Goal: Contribute content: Add original content to the website for others to see

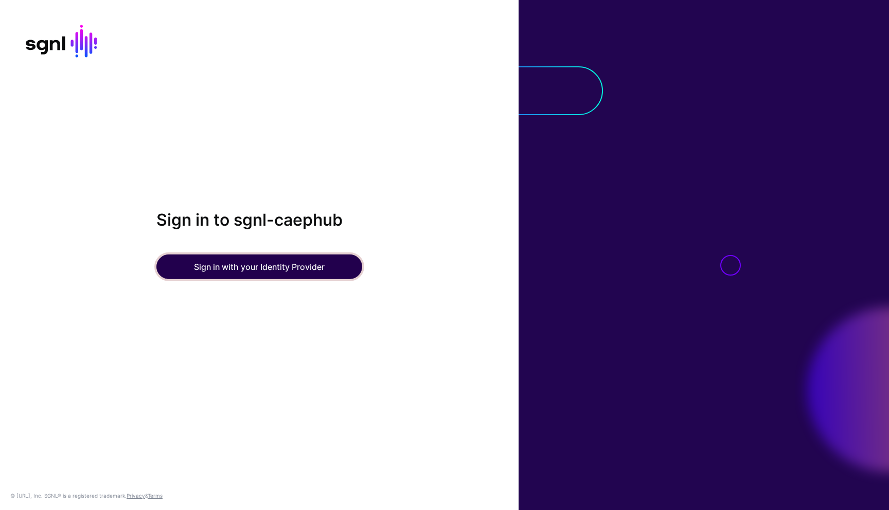
click at [197, 263] on button "Sign in with your Identity Provider" at bounding box center [259, 267] width 206 height 25
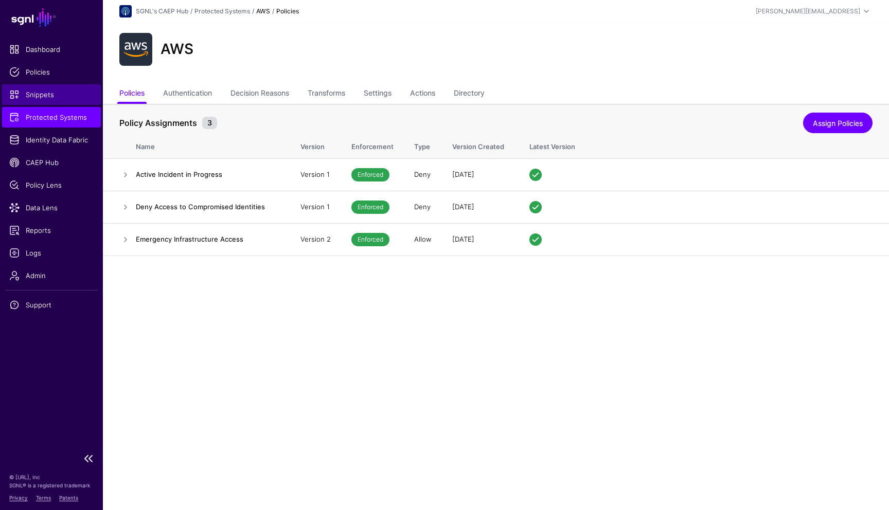
click at [46, 89] on link "Snippets" at bounding box center [51, 94] width 99 height 21
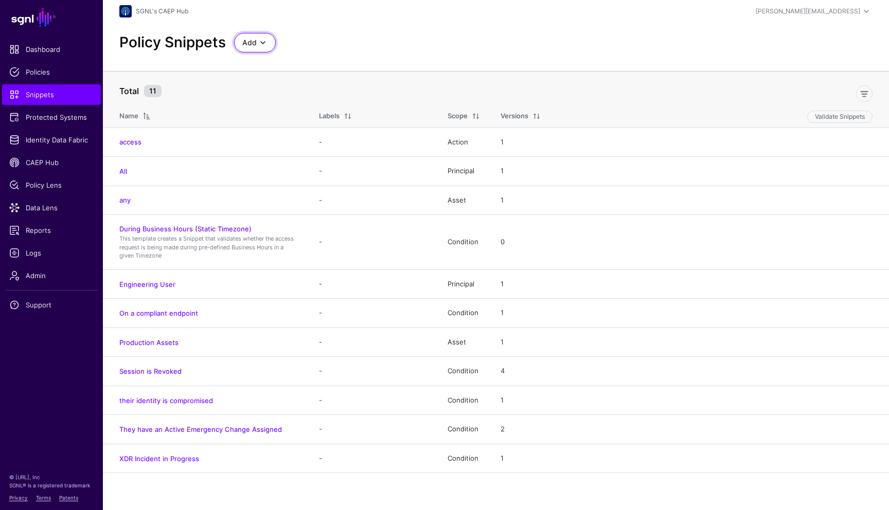
click at [257, 42] on span at bounding box center [263, 43] width 12 height 12
click at [260, 81] on span "Start from a Blank Snippet" at bounding box center [284, 82] width 84 height 8
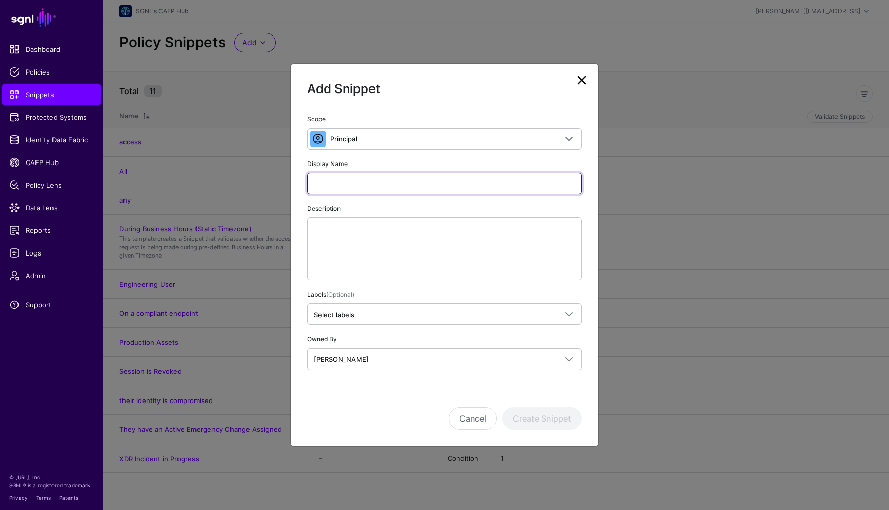
click at [352, 188] on input "Display Name" at bounding box center [444, 184] width 275 height 22
type input "*****"
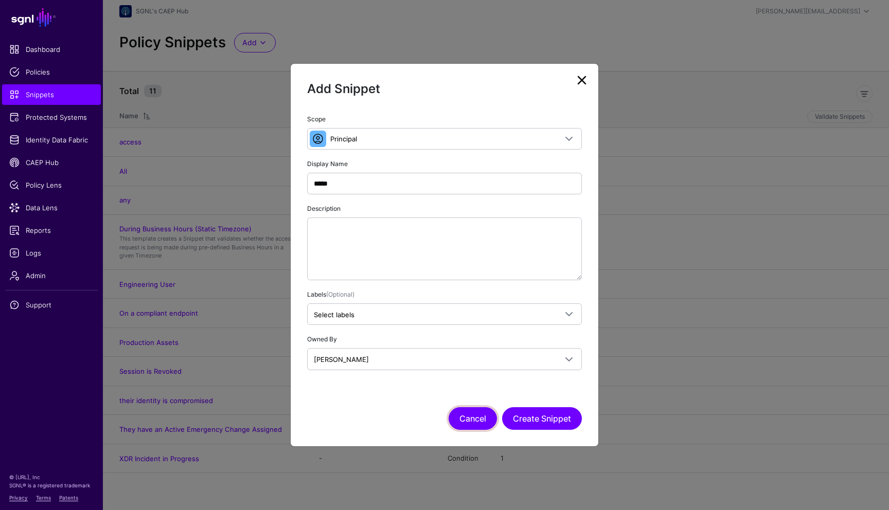
click at [475, 410] on button "Cancel" at bounding box center [472, 418] width 48 height 23
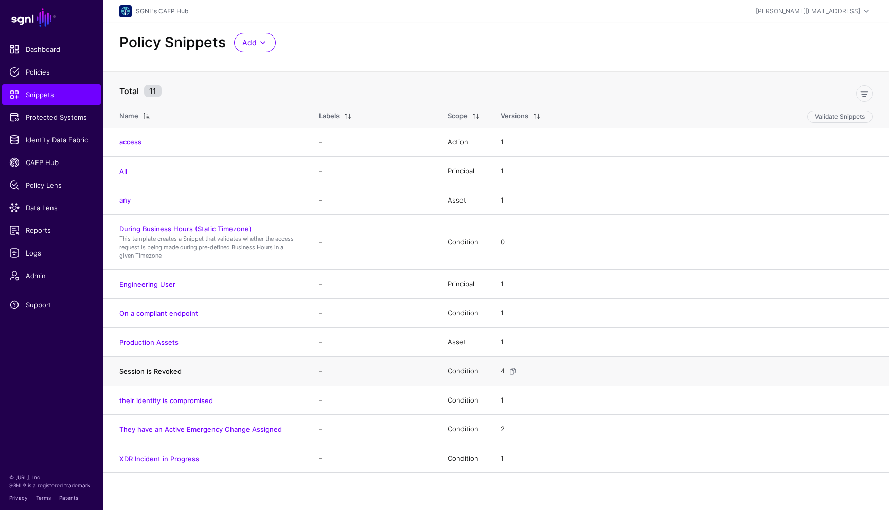
click at [170, 372] on link "Session is Revoked" at bounding box center [150, 371] width 62 height 8
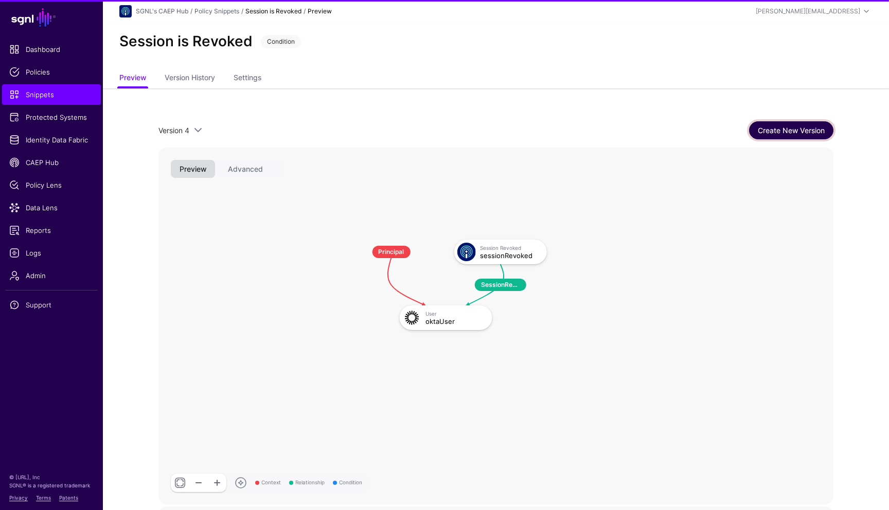
click at [764, 125] on link "Create New Version" at bounding box center [791, 130] width 84 height 18
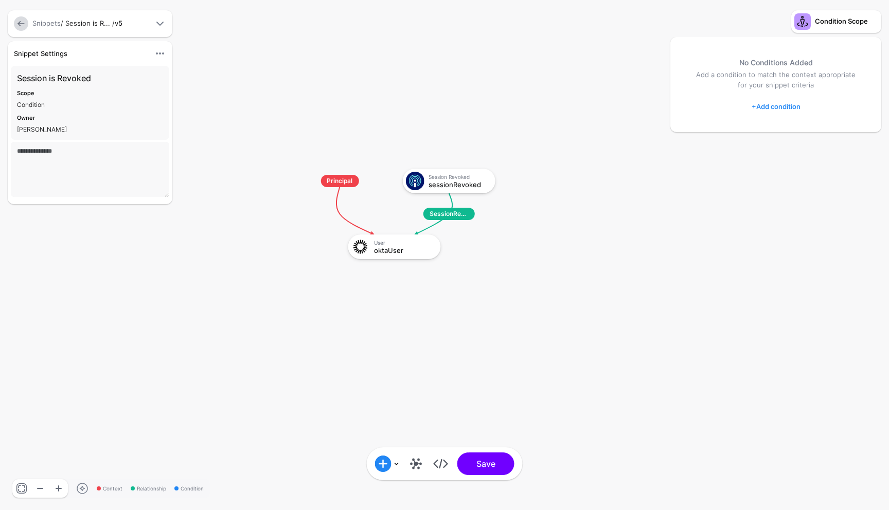
click at [814, 18] on div "Condition Scope" at bounding box center [846, 21] width 67 height 10
click at [768, 105] on link "+ Add condition" at bounding box center [775, 106] width 49 height 16
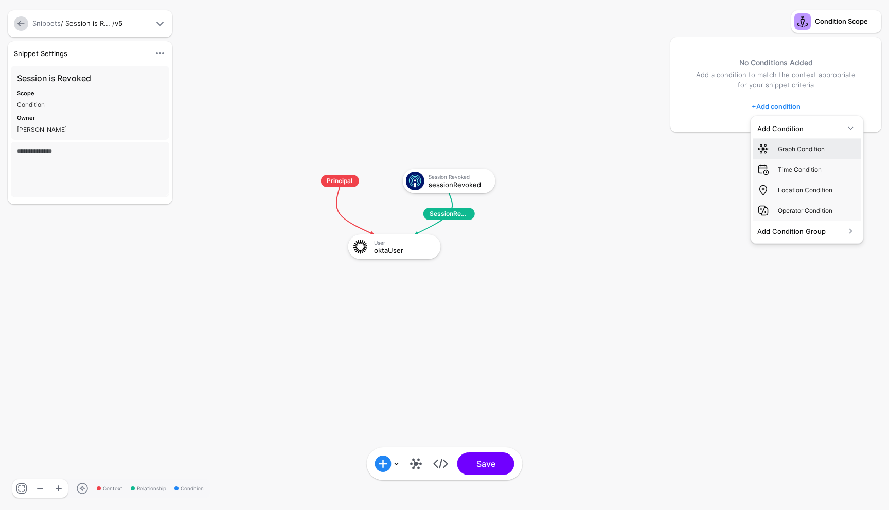
click at [787, 149] on div "Graph Condition" at bounding box center [817, 148] width 79 height 9
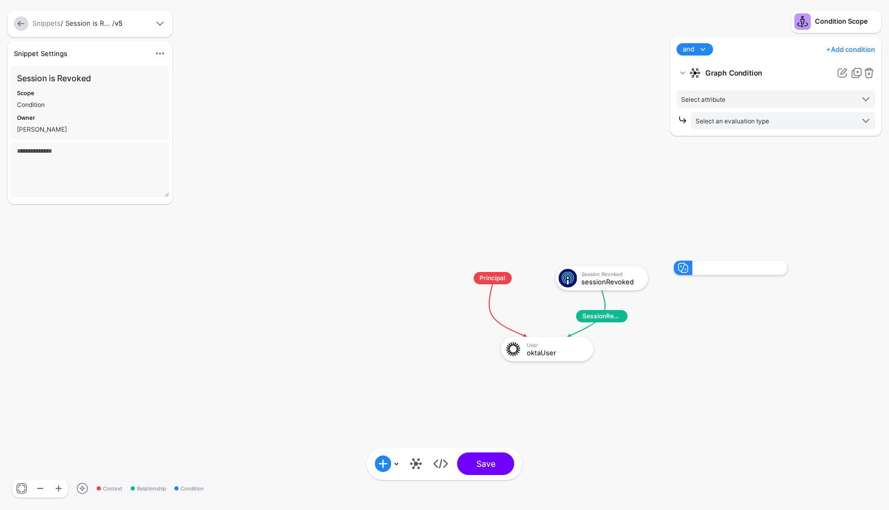
drag, startPoint x: 416, startPoint y: 247, endPoint x: 643, endPoint y: 341, distance: 246.0
click at [643, 341] on rect at bounding box center [444, 250] width 88871 height 51019
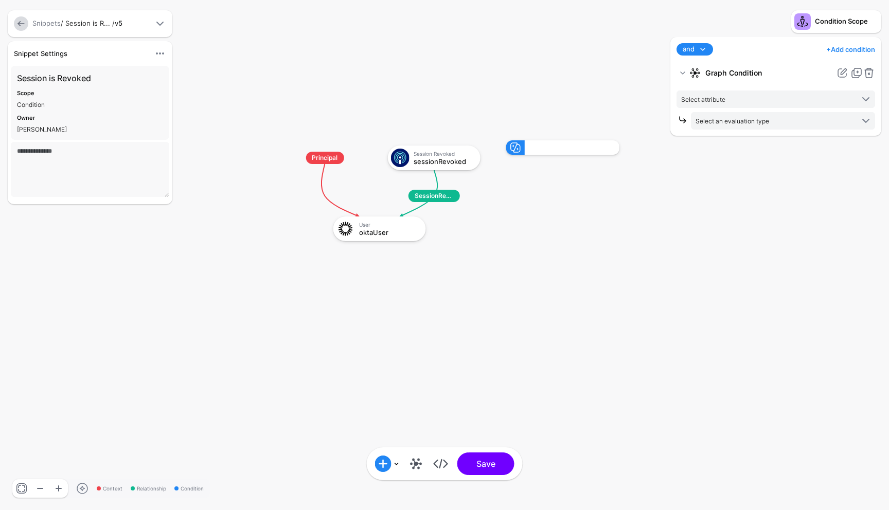
drag, startPoint x: 654, startPoint y: 336, endPoint x: 486, endPoint y: 216, distance: 206.1
click at [486, 216] on rect at bounding box center [277, 130] width 88871 height 51019
click at [25, 24] on link at bounding box center [21, 23] width 14 height 14
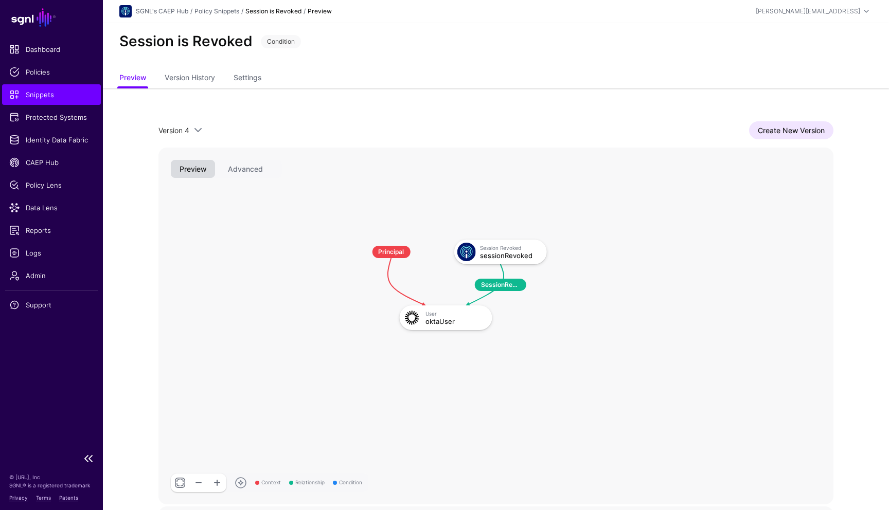
click at [61, 94] on span "Snippets" at bounding box center [51, 94] width 84 height 10
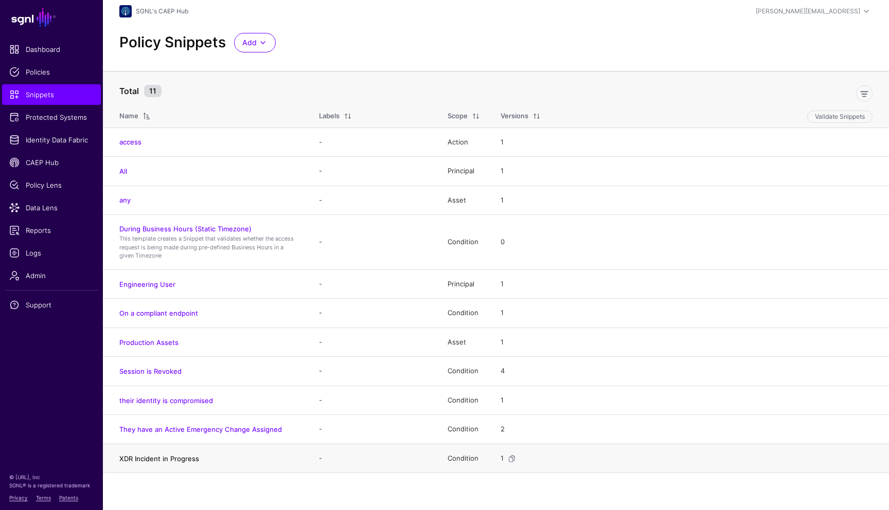
click at [181, 456] on link "XDR Incident in Progress" at bounding box center [159, 459] width 80 height 8
click at [166, 430] on link "They have an Active Emergency Change Assigned" at bounding box center [200, 429] width 163 height 8
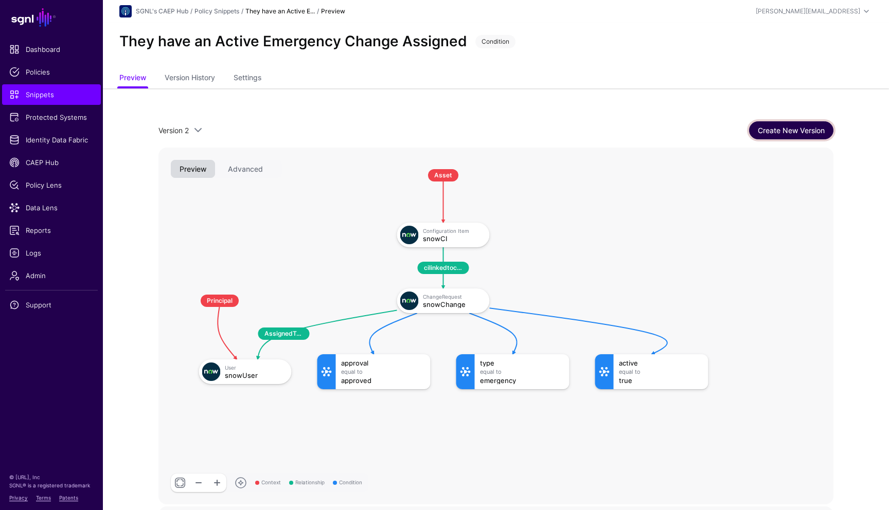
click at [764, 131] on link "Create New Version" at bounding box center [791, 130] width 84 height 18
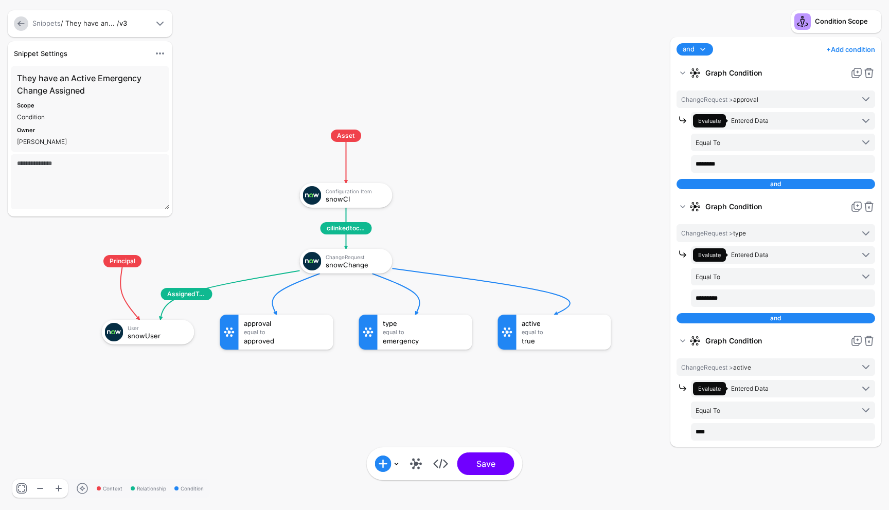
drag, startPoint x: 529, startPoint y: 123, endPoint x: 483, endPoint y: 155, distance: 55.5
click at [483, 155] on rect at bounding box center [74, 119] width 88871 height 51019
click at [38, 487] on link at bounding box center [40, 488] width 19 height 19
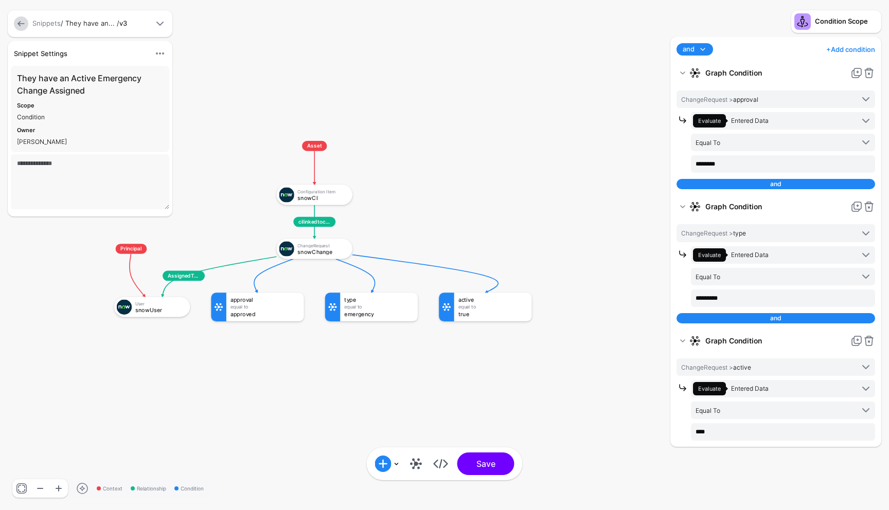
click at [405, 148] on rect at bounding box center [92, 132] width 72874 height 41835
